Goal: Task Accomplishment & Management: Complete application form

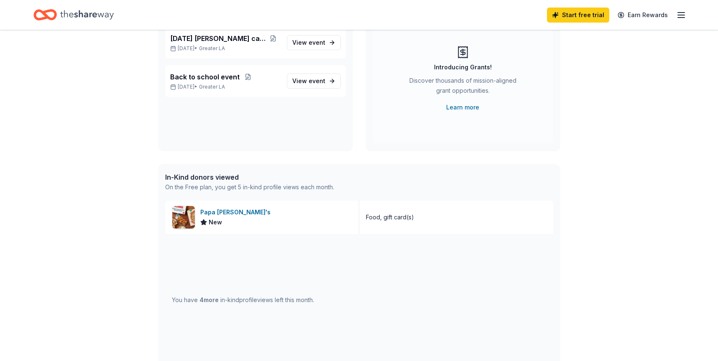
scroll to position [107, 0]
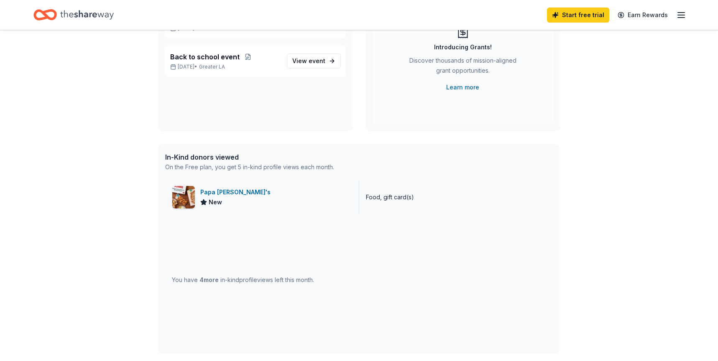
click at [256, 195] on div "Papa John's New" at bounding box center [262, 197] width 194 height 33
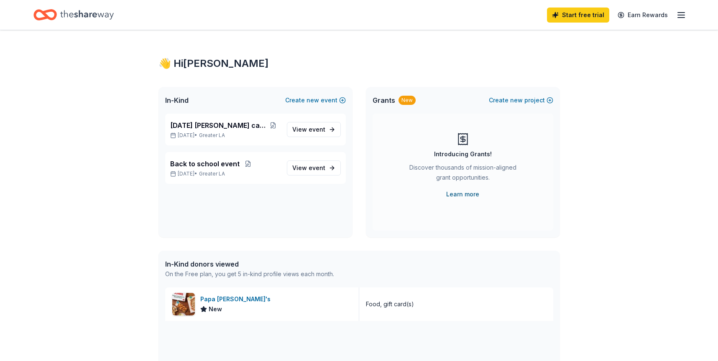
click at [452, 195] on link "Learn more" at bounding box center [462, 194] width 33 height 10
click at [80, 15] on icon "Home" at bounding box center [87, 14] width 54 height 17
click at [44, 17] on icon "Home" at bounding box center [41, 14] width 13 height 8
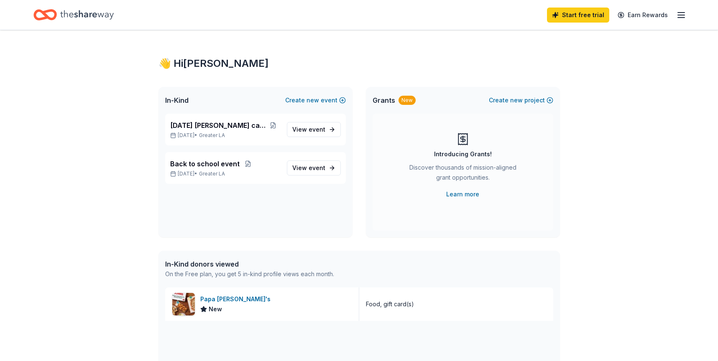
click at [44, 17] on icon "Home" at bounding box center [41, 14] width 13 height 8
click at [686, 18] on div "Start free trial Earn Rewards" at bounding box center [359, 15] width 718 height 30
click at [680, 15] on line "button" at bounding box center [681, 15] width 7 height 0
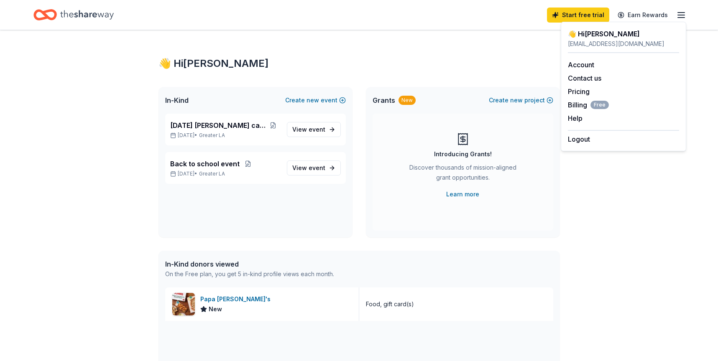
click at [470, 35] on div "👋 Hi Azael In-Kind Create new event Thanksgiving foster care event Nov 22, 2025…" at bounding box center [359, 322] width 428 height 584
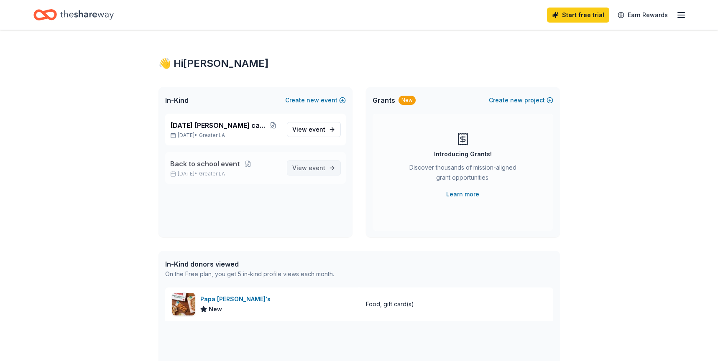
click at [312, 164] on span "event" at bounding box center [317, 167] width 17 height 7
click at [311, 168] on span "event" at bounding box center [317, 167] width 17 height 7
click at [225, 164] on span "Back to school event" at bounding box center [204, 164] width 69 height 10
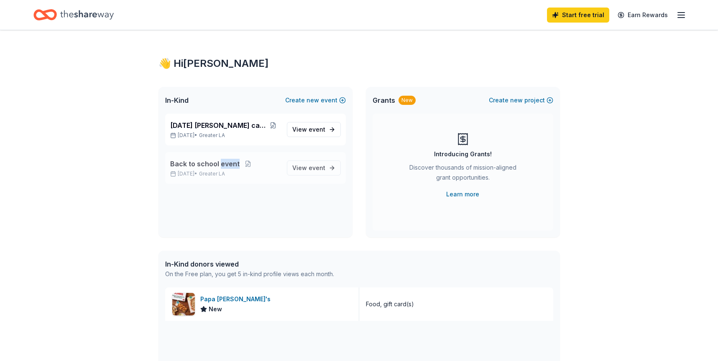
click at [225, 164] on span "Back to school event" at bounding box center [204, 164] width 69 height 10
click at [206, 148] on div "Thanksgiving foster care event Nov 22, 2025 • Greater LA View event Back to sch…" at bounding box center [255, 176] width 194 height 124
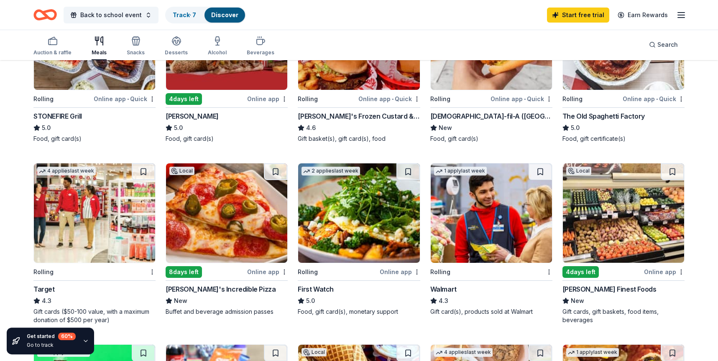
scroll to position [187, 0]
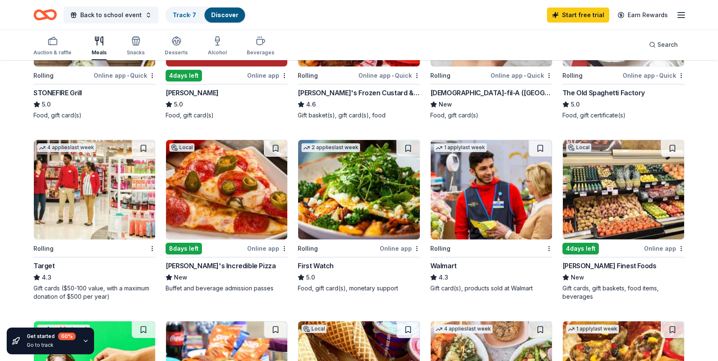
click at [489, 206] on img at bounding box center [491, 190] width 121 height 100
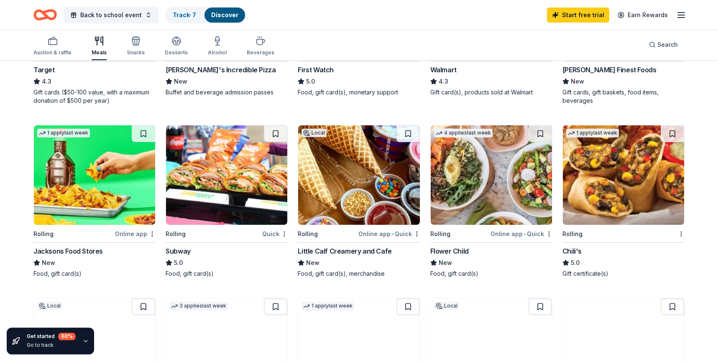
scroll to position [388, 0]
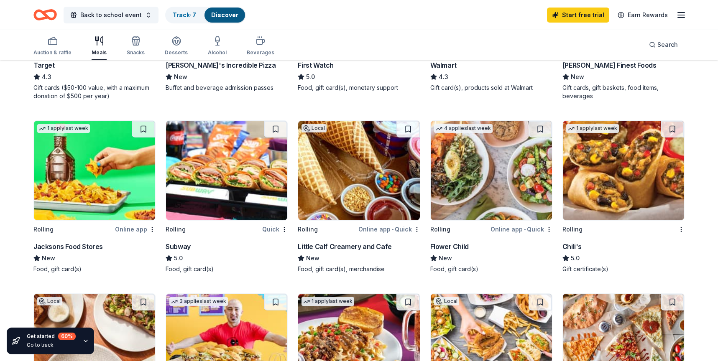
click at [605, 181] on img at bounding box center [623, 171] width 121 height 100
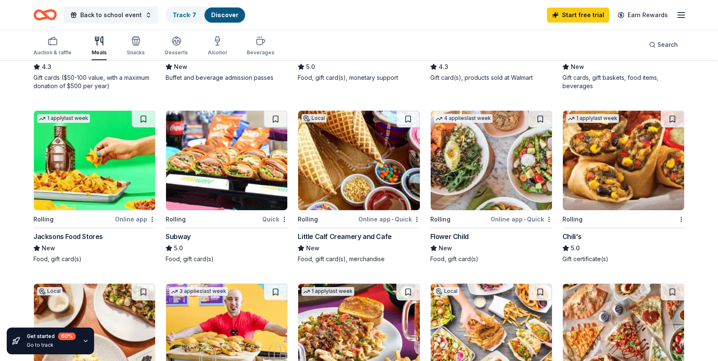
scroll to position [395, 0]
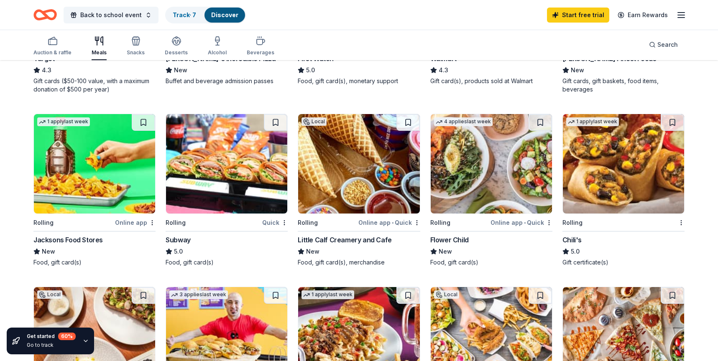
click at [241, 195] on img at bounding box center [226, 164] width 121 height 100
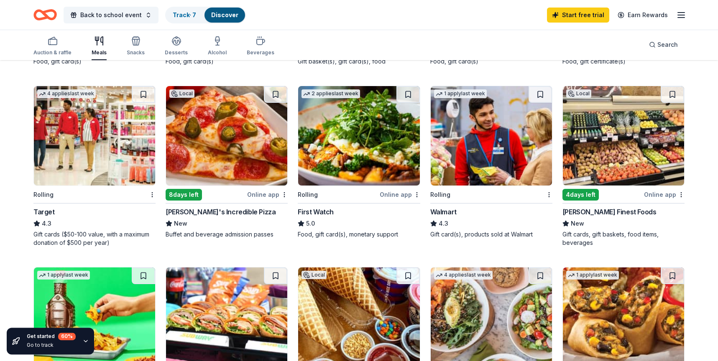
scroll to position [241, 0]
click at [230, 159] on img at bounding box center [226, 137] width 121 height 100
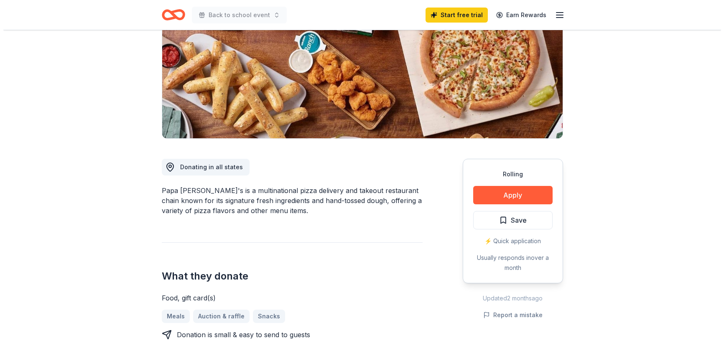
scroll to position [120, 0]
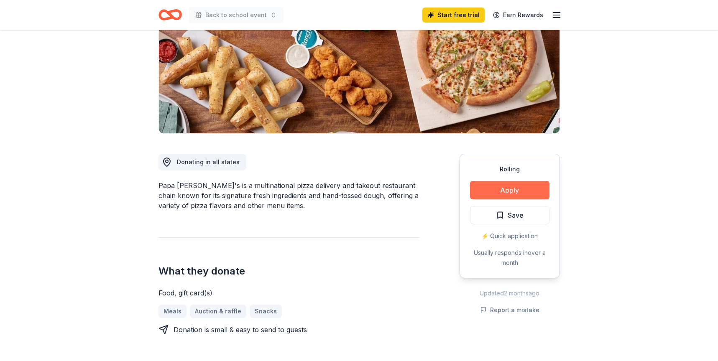
click at [507, 188] on button "Apply" at bounding box center [509, 190] width 79 height 18
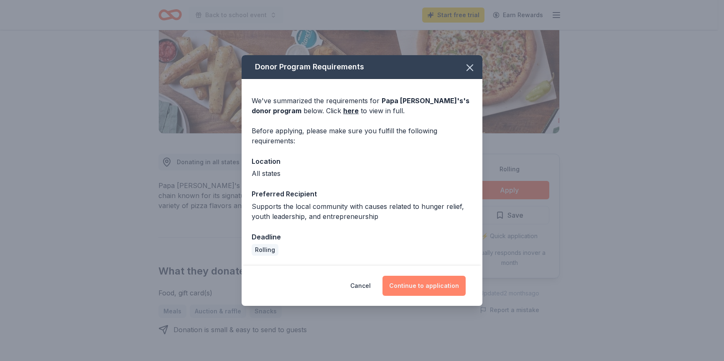
click at [416, 286] on button "Continue to application" at bounding box center [424, 286] width 83 height 20
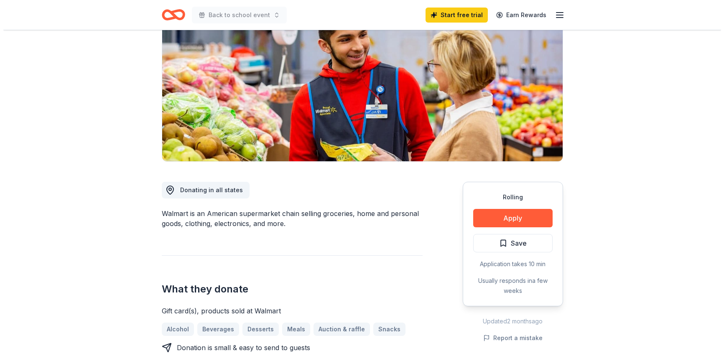
scroll to position [114, 0]
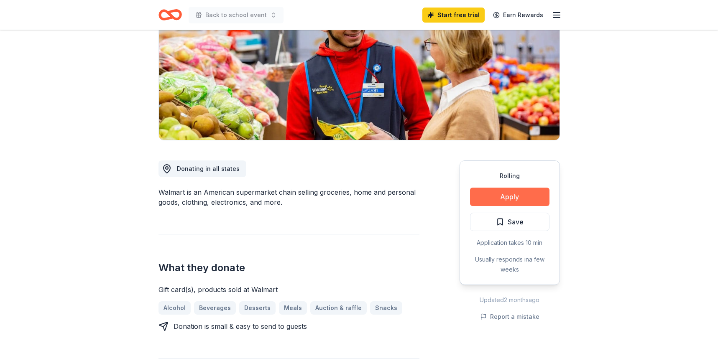
click at [521, 194] on button "Apply" at bounding box center [509, 197] width 79 height 18
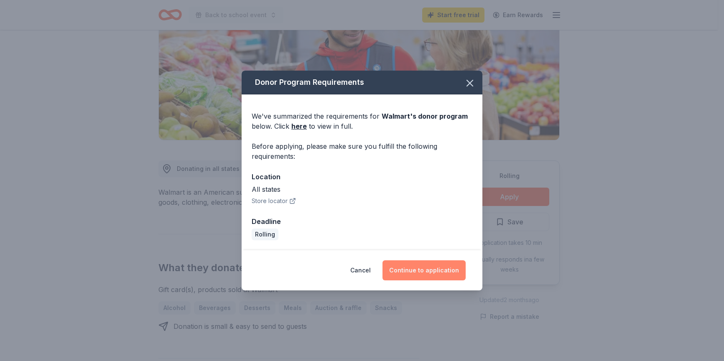
click at [411, 270] on button "Continue to application" at bounding box center [424, 270] width 83 height 20
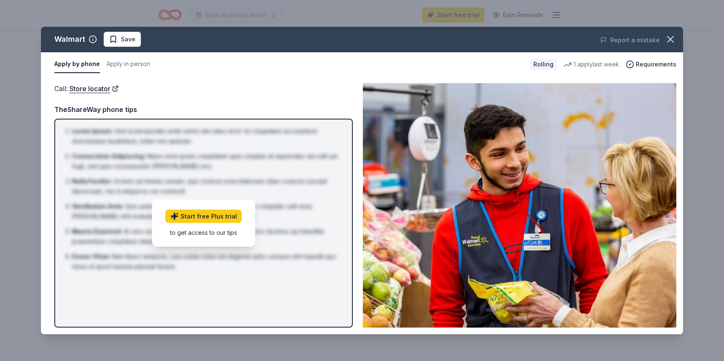
click at [213, 233] on div "to get access to our tips" at bounding box center [204, 232] width 77 height 9
click at [94, 89] on link "Store locator" at bounding box center [93, 88] width 49 height 11
click at [653, 64] on span "Requirements" at bounding box center [656, 64] width 41 height 10
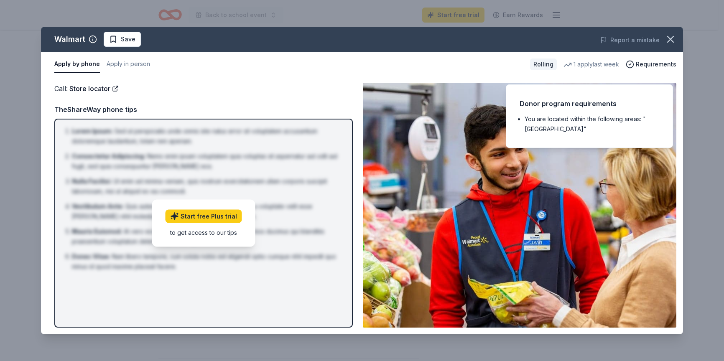
click at [283, 68] on div "Apply by phone Apply in person" at bounding box center [288, 65] width 469 height 18
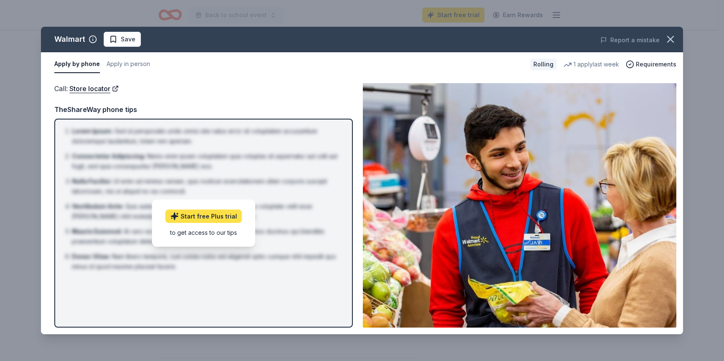
click at [224, 217] on link "Start free Plus trial" at bounding box center [204, 215] width 77 height 13
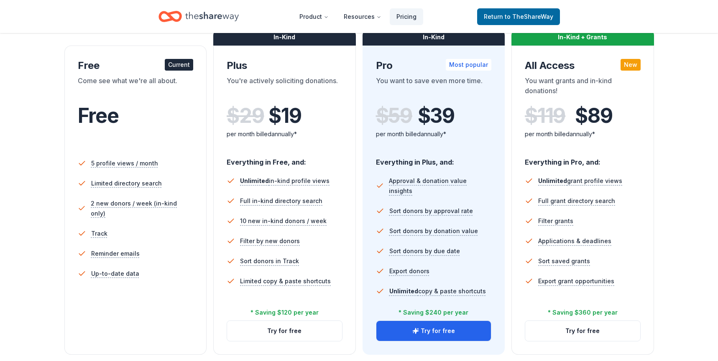
scroll to position [140, 0]
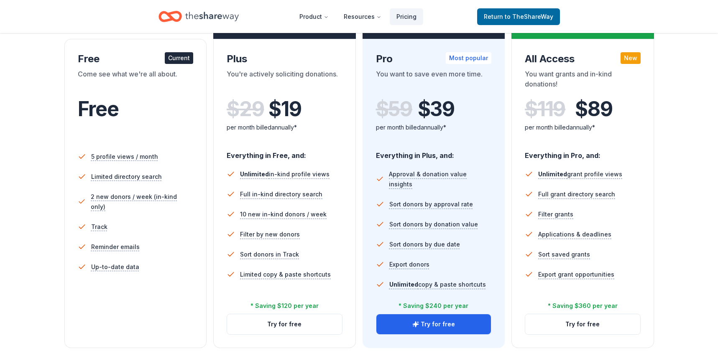
click at [161, 115] on div "Free" at bounding box center [136, 108] width 116 height 23
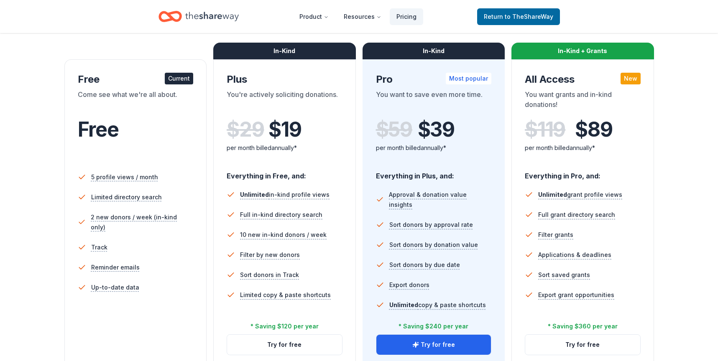
scroll to position [74, 0]
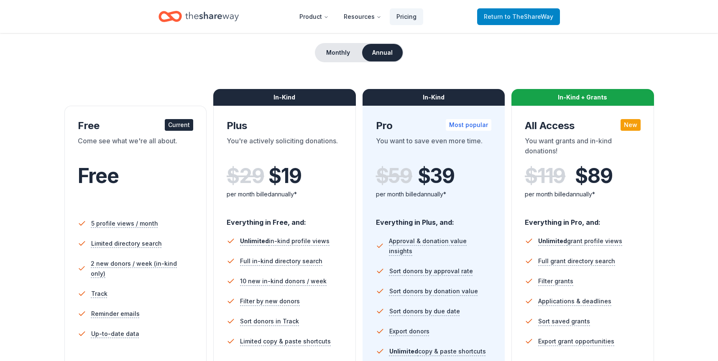
click at [515, 18] on span "to TheShareWay" at bounding box center [529, 16] width 48 height 7
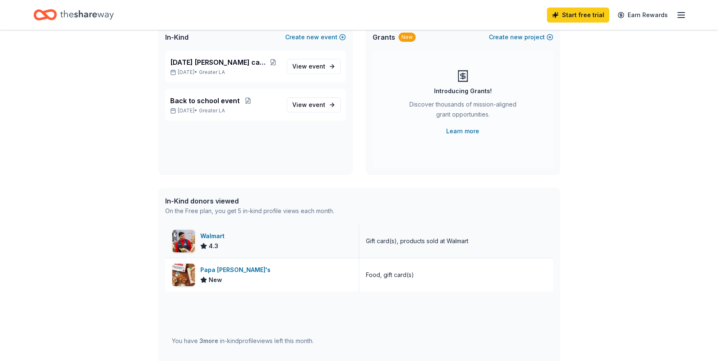
scroll to position [67, 0]
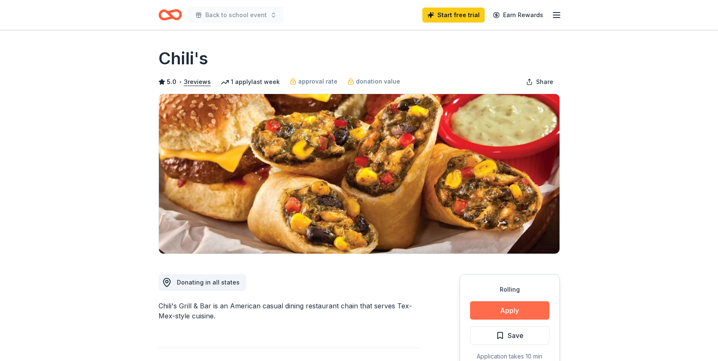
click at [500, 308] on button "Apply" at bounding box center [509, 310] width 79 height 18
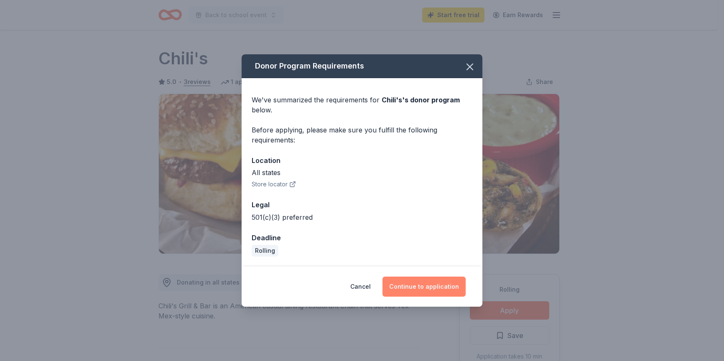
click at [426, 287] on button "Continue to application" at bounding box center [424, 287] width 83 height 20
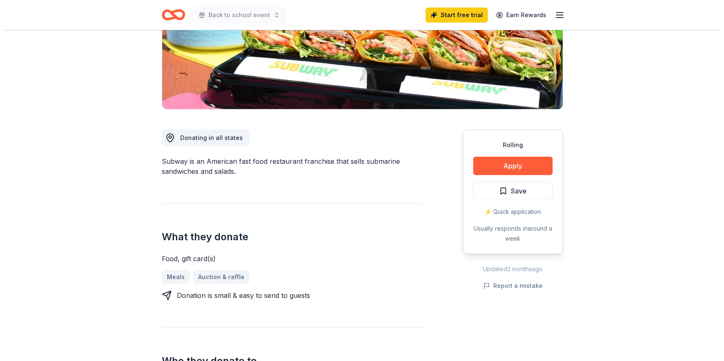
scroll to position [140, 0]
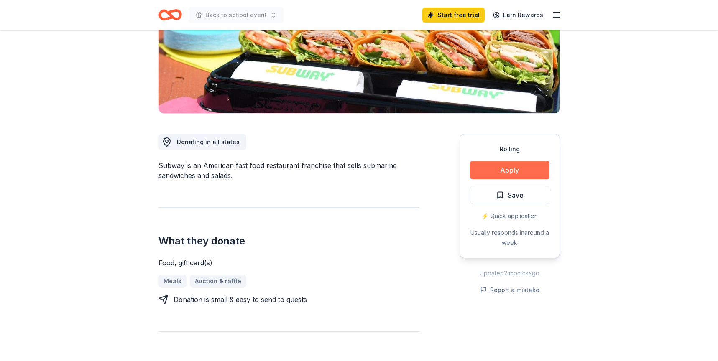
click at [494, 168] on button "Apply" at bounding box center [509, 170] width 79 height 18
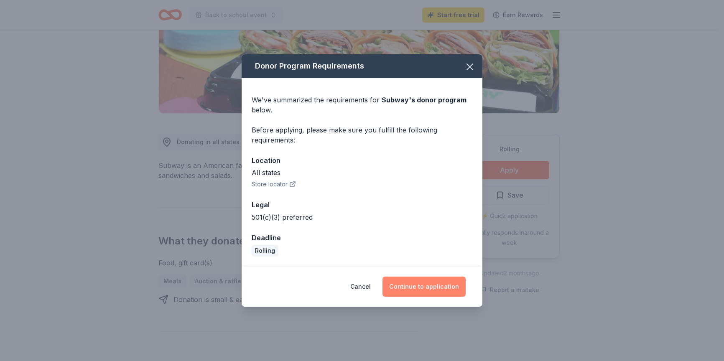
click at [438, 286] on button "Continue to application" at bounding box center [424, 287] width 83 height 20
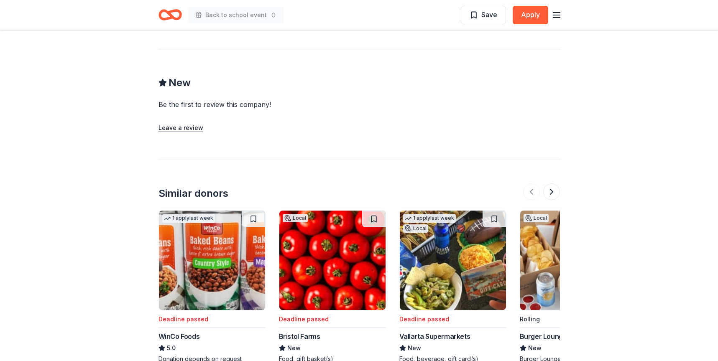
scroll to position [883, 0]
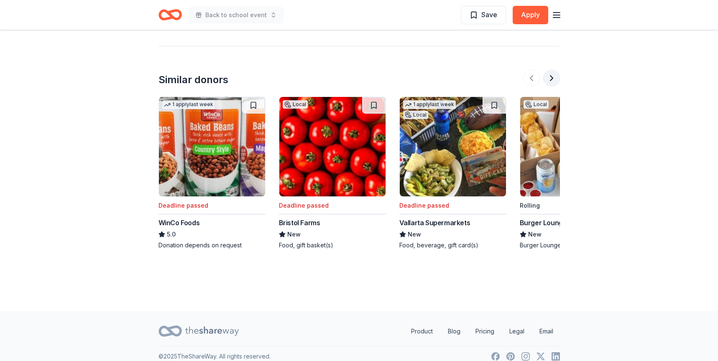
click at [554, 82] on button at bounding box center [551, 78] width 17 height 17
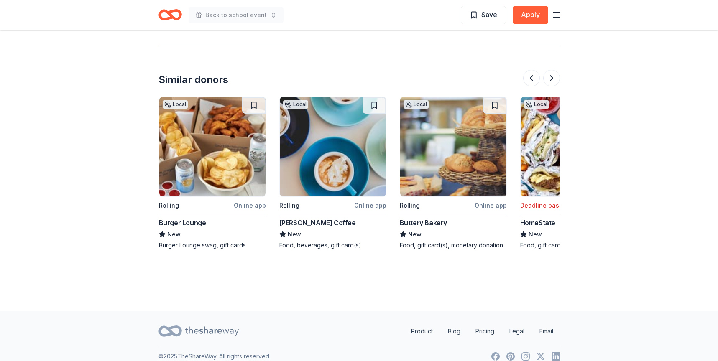
scroll to position [0, 361]
click at [551, 82] on button at bounding box center [551, 78] width 17 height 17
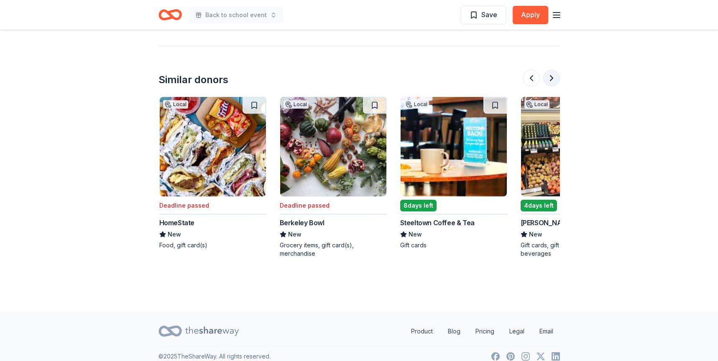
scroll to position [0, 722]
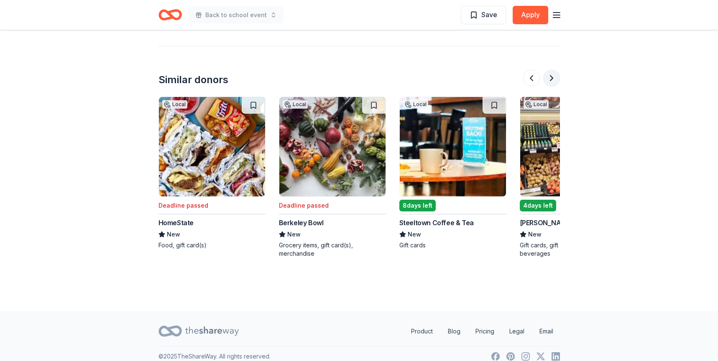
click at [551, 82] on button at bounding box center [551, 78] width 17 height 17
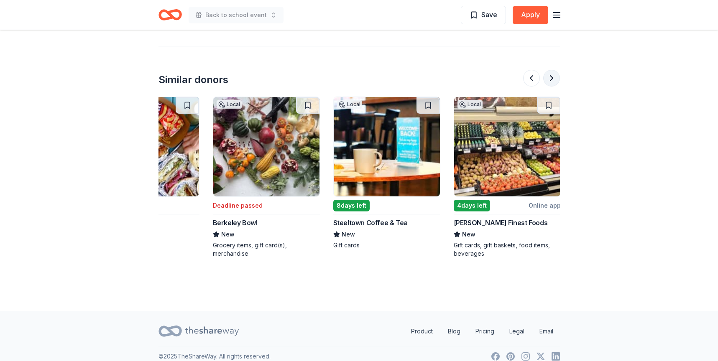
scroll to position [0, 789]
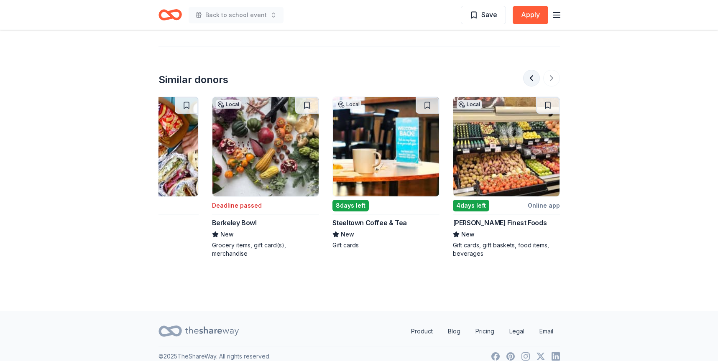
click at [531, 81] on button at bounding box center [531, 78] width 17 height 17
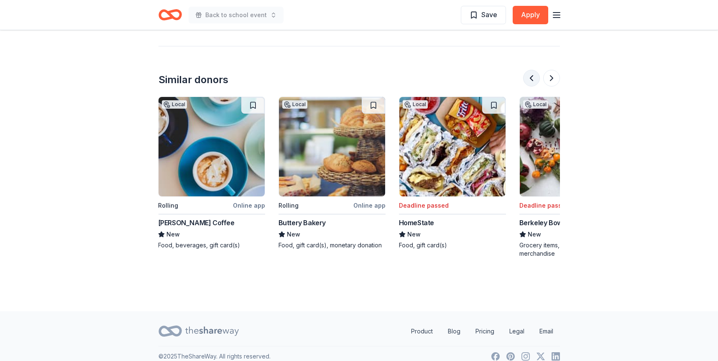
scroll to position [0, 482]
click at [531, 81] on button at bounding box center [531, 78] width 17 height 17
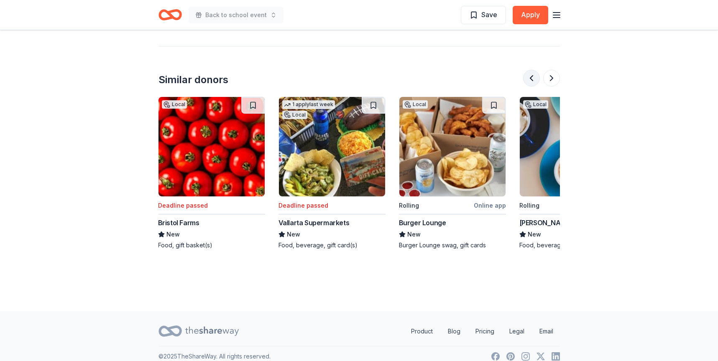
scroll to position [0, 120]
click at [531, 80] on button at bounding box center [531, 78] width 17 height 17
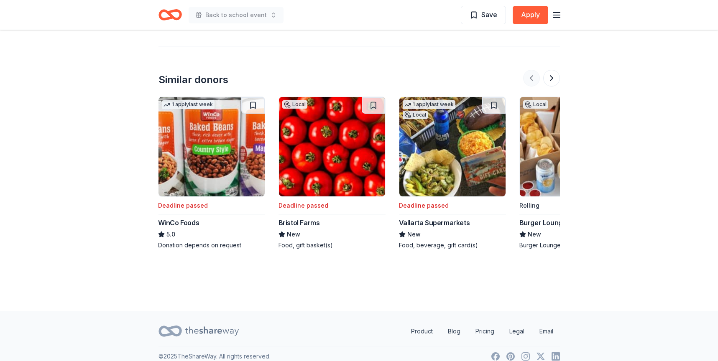
scroll to position [0, 0]
click at [531, 80] on div at bounding box center [541, 78] width 37 height 17
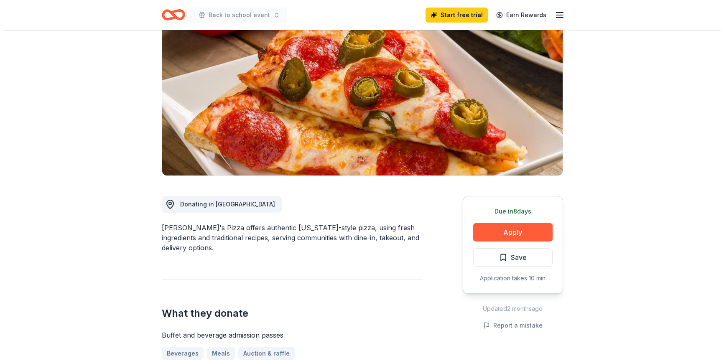
scroll to position [87, 0]
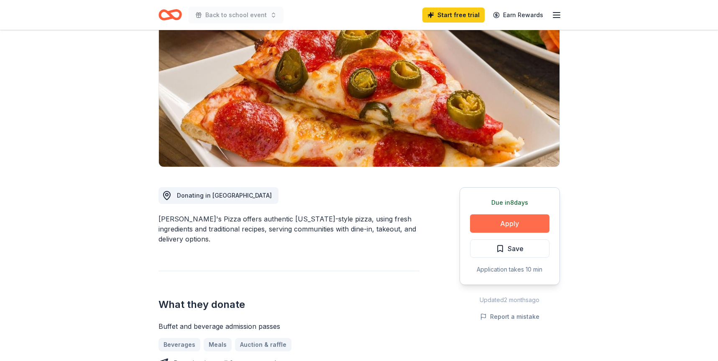
click at [504, 218] on button "Apply" at bounding box center [509, 223] width 79 height 18
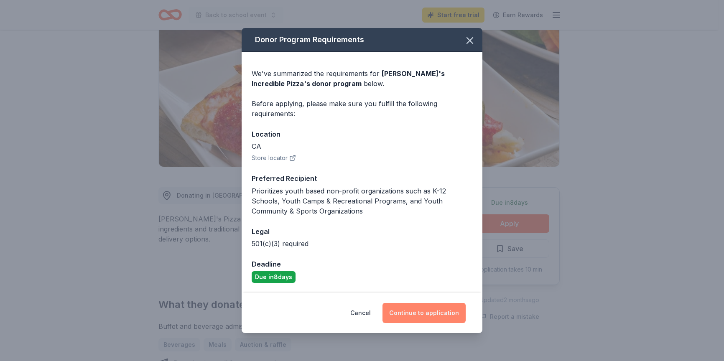
click at [446, 316] on button "Continue to application" at bounding box center [424, 313] width 83 height 20
